Goal: Task Accomplishment & Management: Complete application form

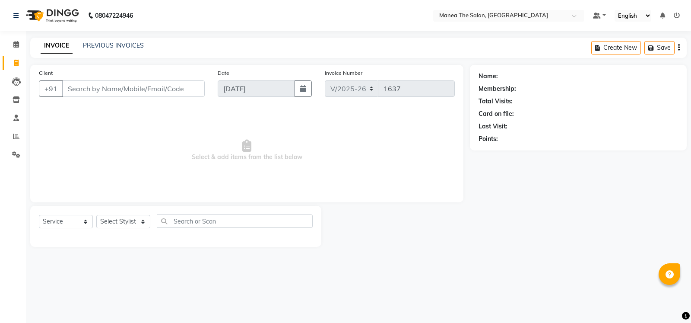
select select "5514"
select select "service"
click at [143, 221] on select "Select Stylist [PERSON_NAME] [PERSON_NAME] [PERSON_NAME] [PERSON_NAME] [PERSON_…" at bounding box center [123, 221] width 54 height 13
select select "81963"
click at [96, 215] on select "Select Stylist [PERSON_NAME] [PERSON_NAME] [PERSON_NAME] [PERSON_NAME] [PERSON_…" at bounding box center [123, 221] width 54 height 13
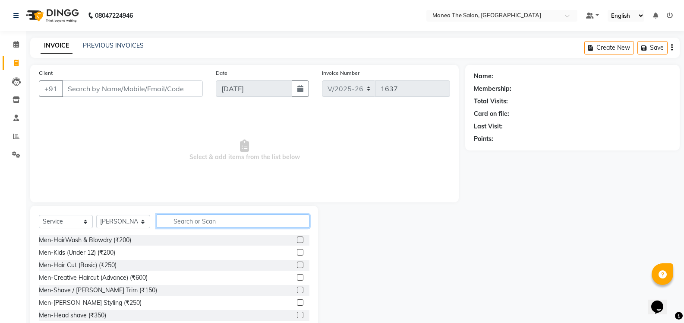
click at [210, 219] on input "text" at bounding box center [233, 220] width 153 height 13
type input "eye"
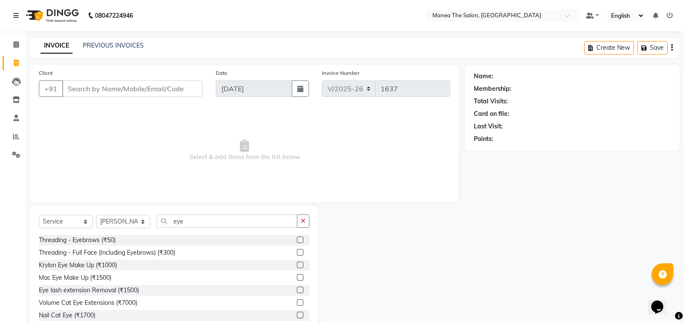
click at [297, 238] on label at bounding box center [300, 239] width 6 height 6
click at [297, 238] on input "checkbox" at bounding box center [300, 240] width 6 height 6
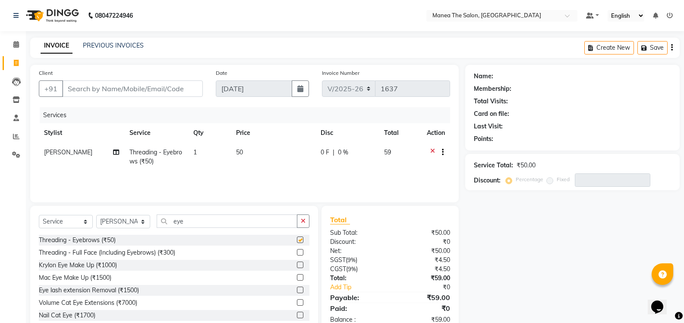
checkbox input "false"
click at [200, 223] on input "eye" at bounding box center [227, 220] width 141 height 13
type input "e"
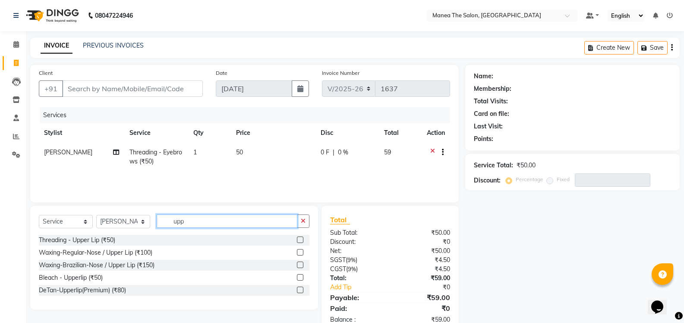
type input "upp"
click at [302, 238] on label at bounding box center [300, 239] width 6 height 6
click at [302, 238] on input "checkbox" at bounding box center [300, 240] width 6 height 6
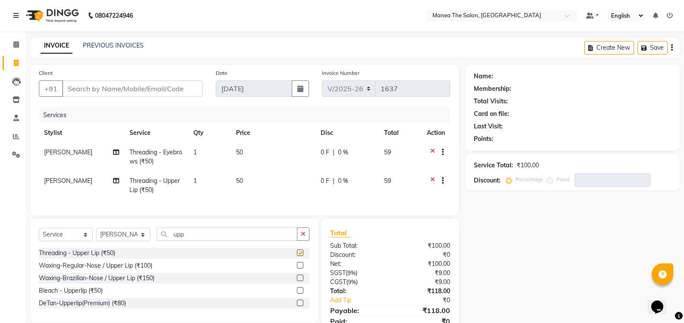
checkbox input "false"
click at [177, 89] on input "Client" at bounding box center [132, 88] width 141 height 16
type input "8"
type input "0"
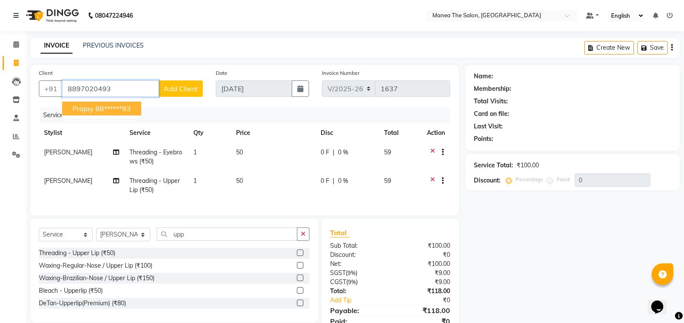
type input "8897020493"
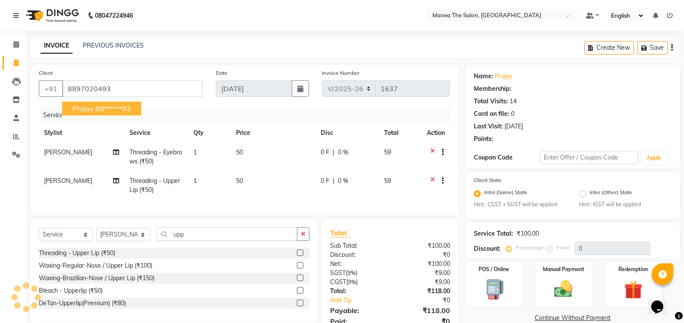
select select "1: Object"
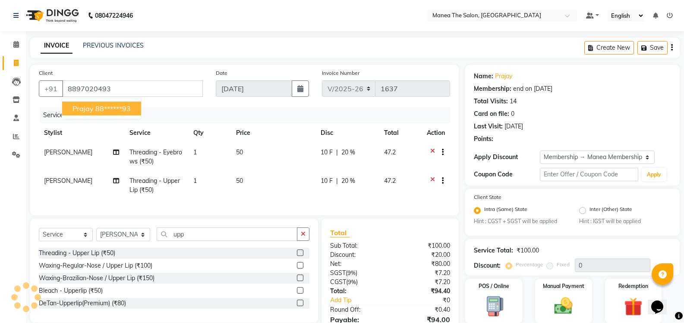
type input "20"
click at [117, 109] on ngb-highlight "88******93" at bounding box center [112, 108] width 35 height 9
type input "88******93"
type input "0"
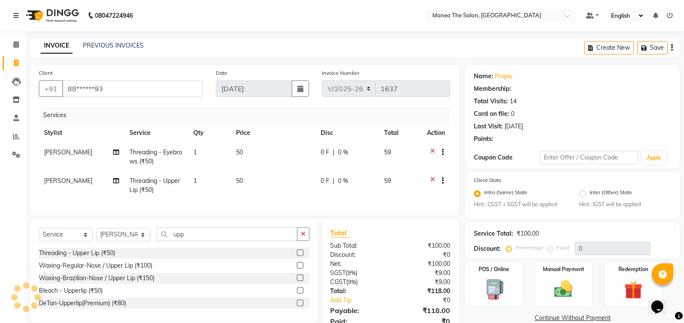
select select "1: Object"
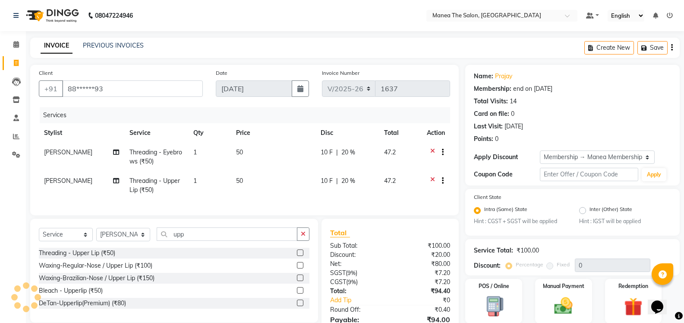
type input "20"
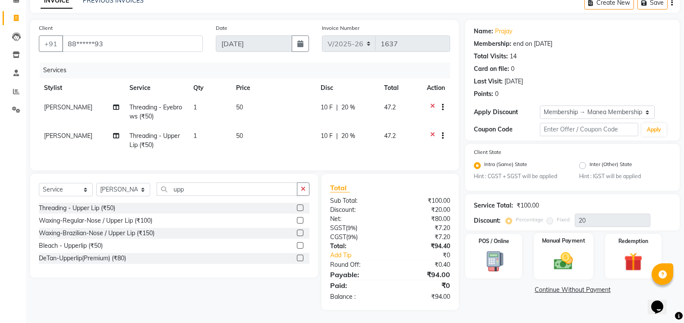
click at [567, 257] on img at bounding box center [563, 261] width 31 height 22
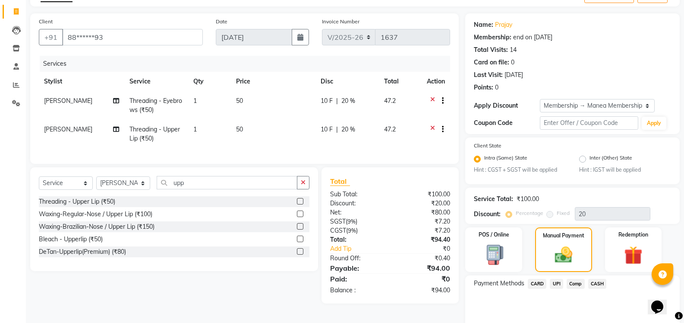
click at [557, 285] on span "UPI" at bounding box center [556, 284] width 13 height 10
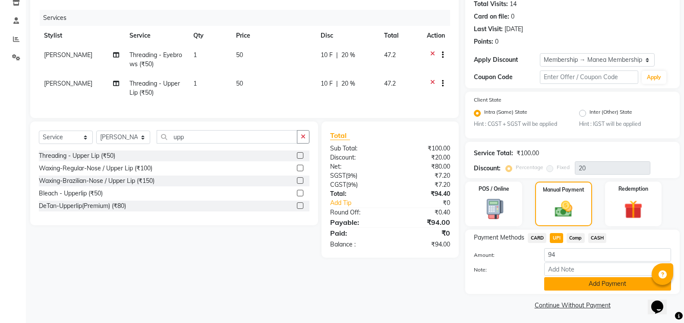
scroll to position [99, 0]
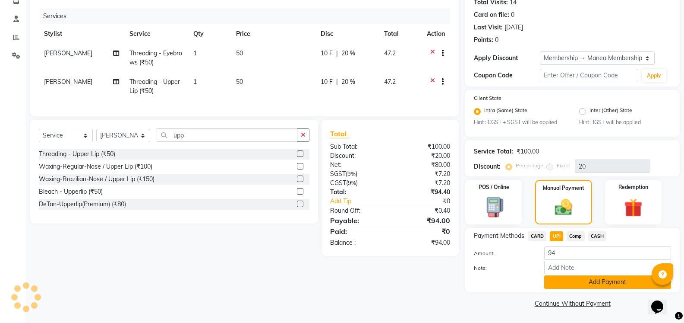
click at [598, 280] on button "Add Payment" at bounding box center [607, 281] width 127 height 13
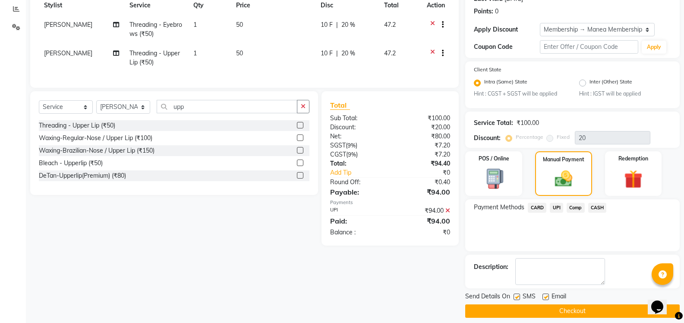
scroll to position [135, 0]
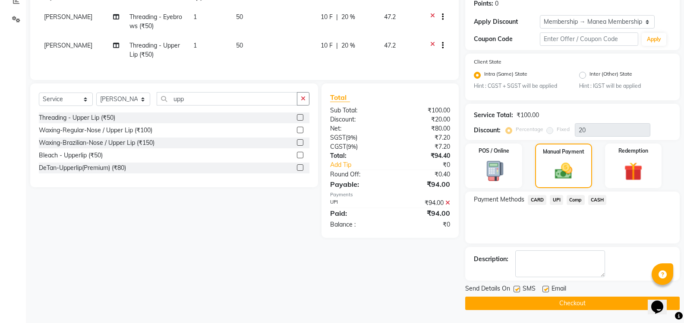
click at [595, 304] on button "Checkout" at bounding box center [572, 302] width 215 height 13
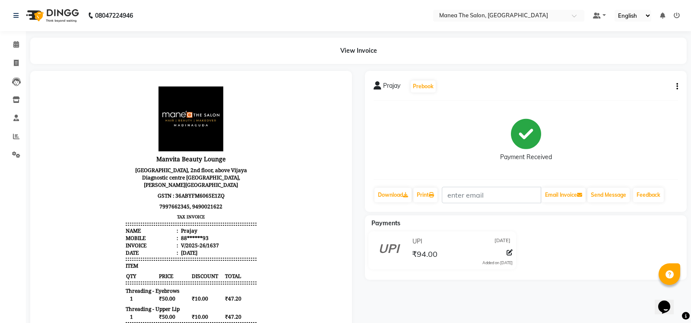
select select "5514"
select select "service"
